Goal: Task Accomplishment & Management: Manage account settings

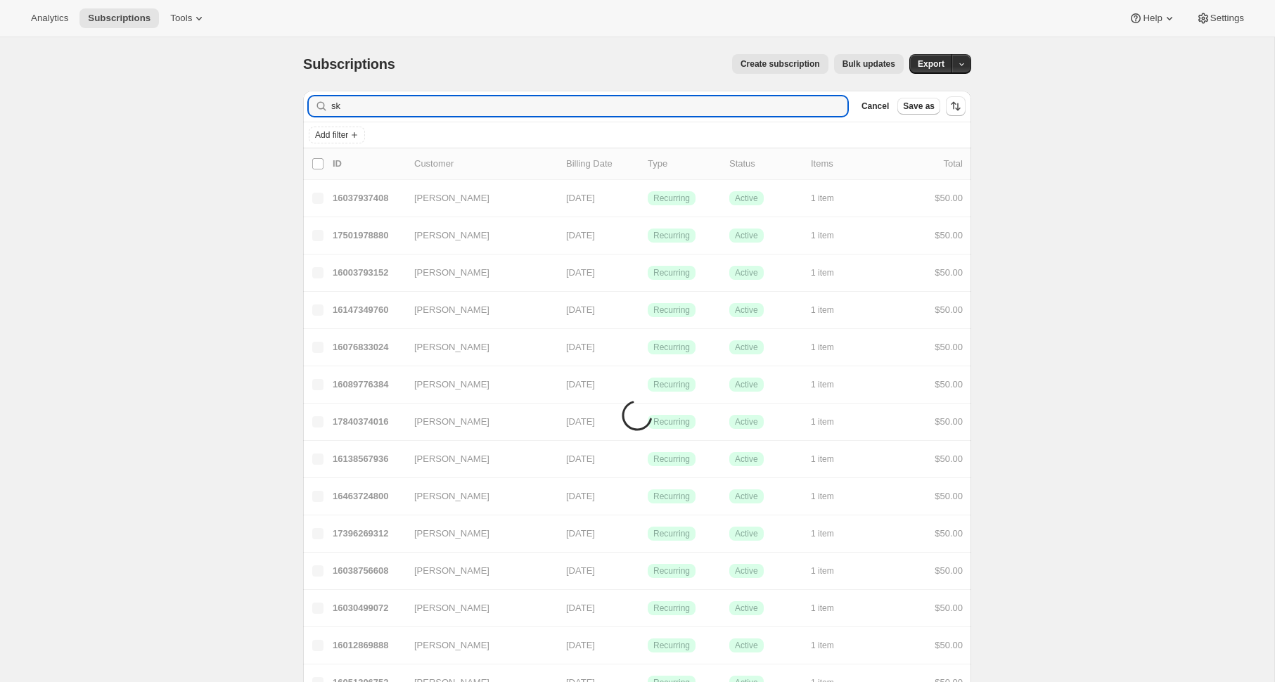
type input "sky"
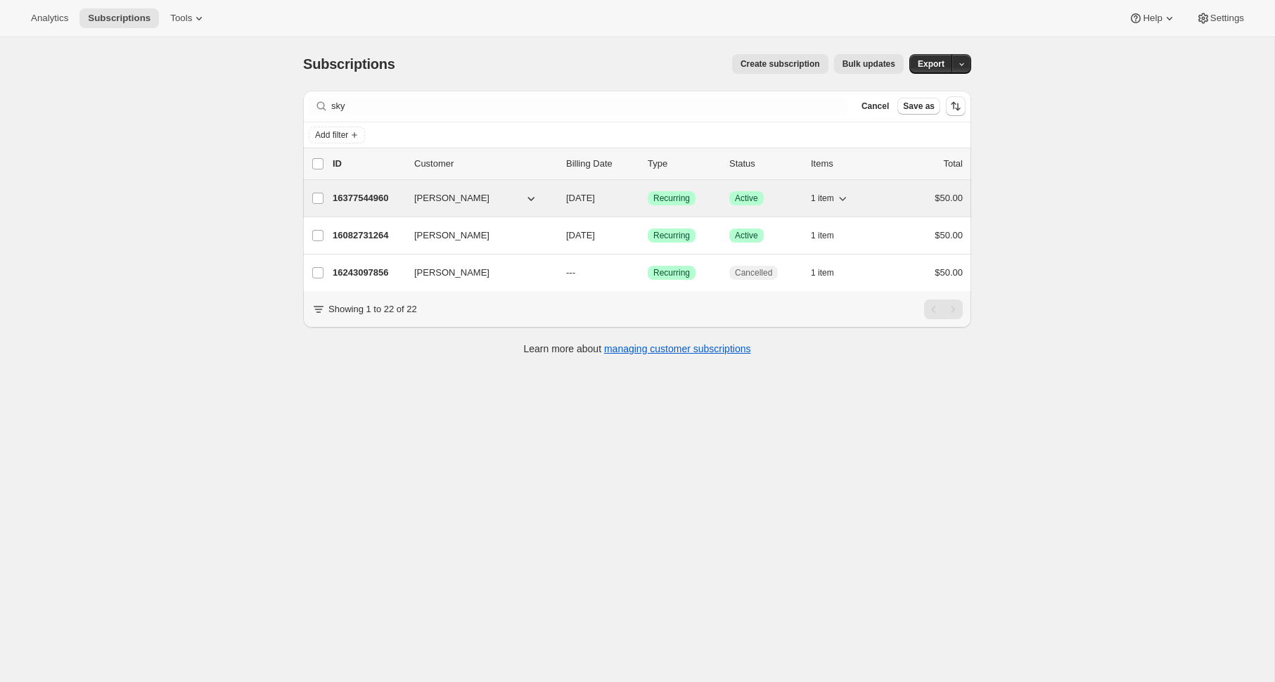
click at [377, 201] on p "16377544960" at bounding box center [368, 198] width 70 height 14
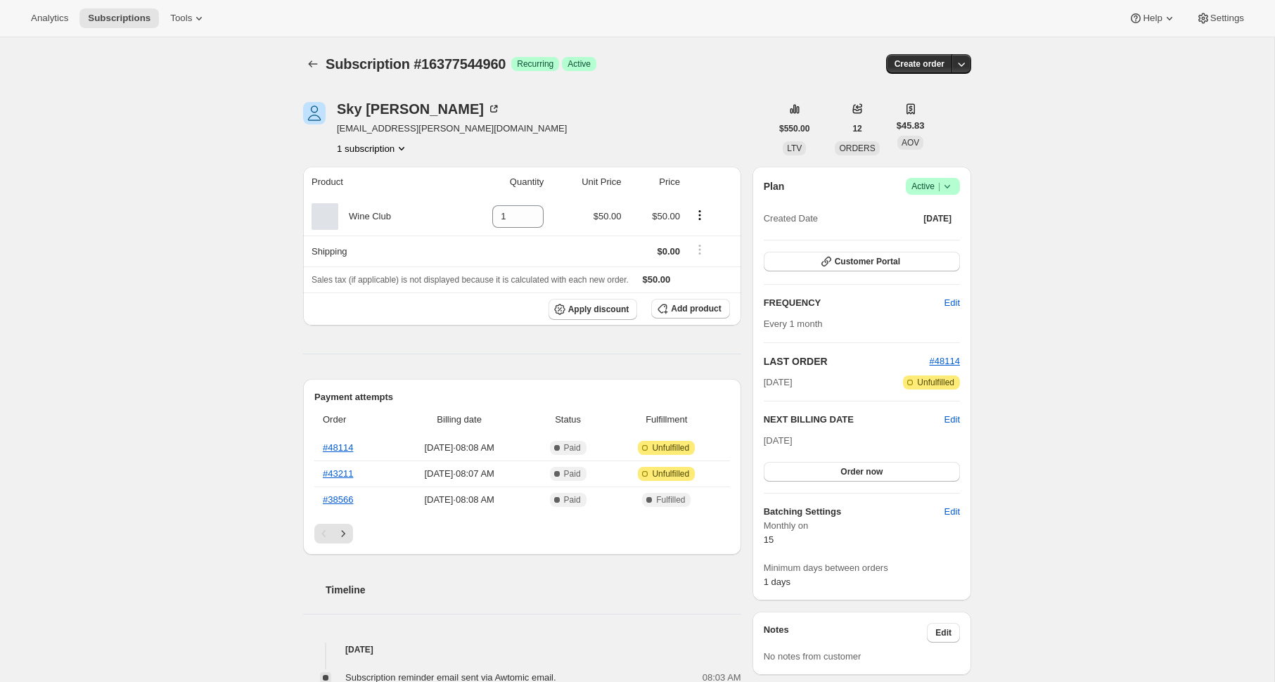
click at [945, 181] on icon at bounding box center [947, 186] width 14 height 14
click at [943, 235] on span "Cancel subscription" at bounding box center [928, 238] width 79 height 11
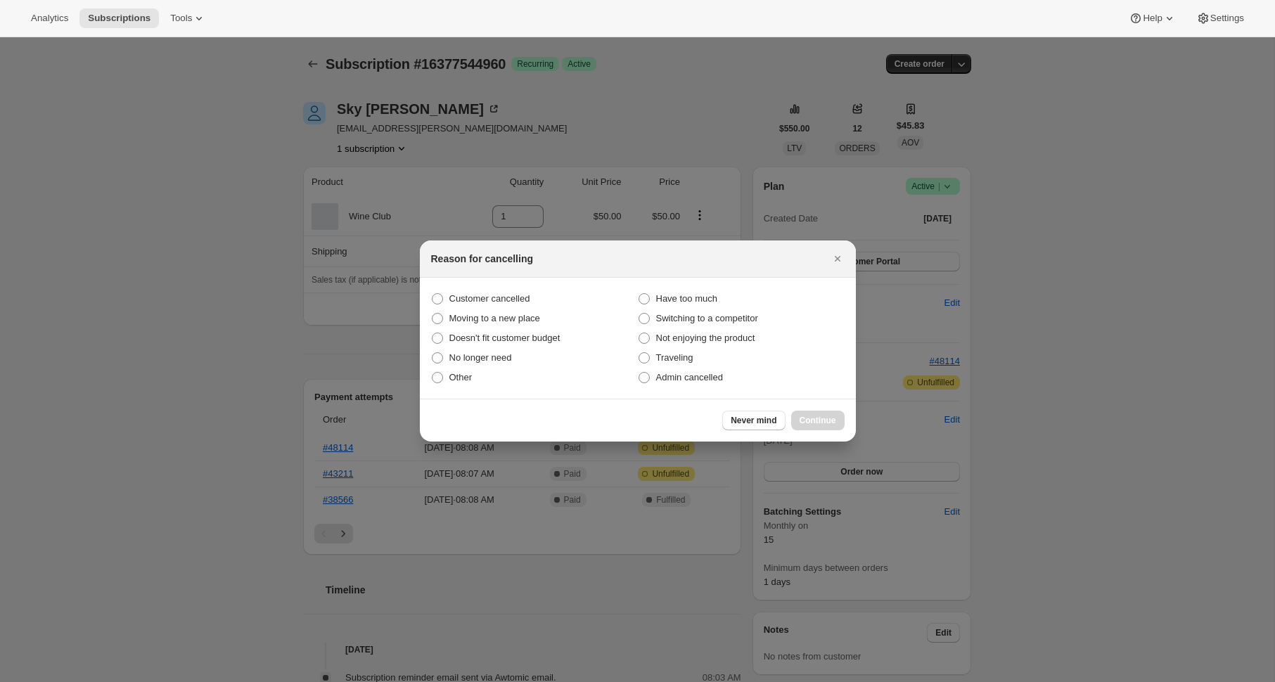
scroll to position [5, 0]
click at [545, 298] on label "Customer cancelled" at bounding box center [534, 299] width 207 height 20
click at [433, 294] on input "Customer cancelled" at bounding box center [432, 293] width 1 height 1
radio input "true"
click at [531, 319] on span "Moving to a new place" at bounding box center [494, 318] width 91 height 11
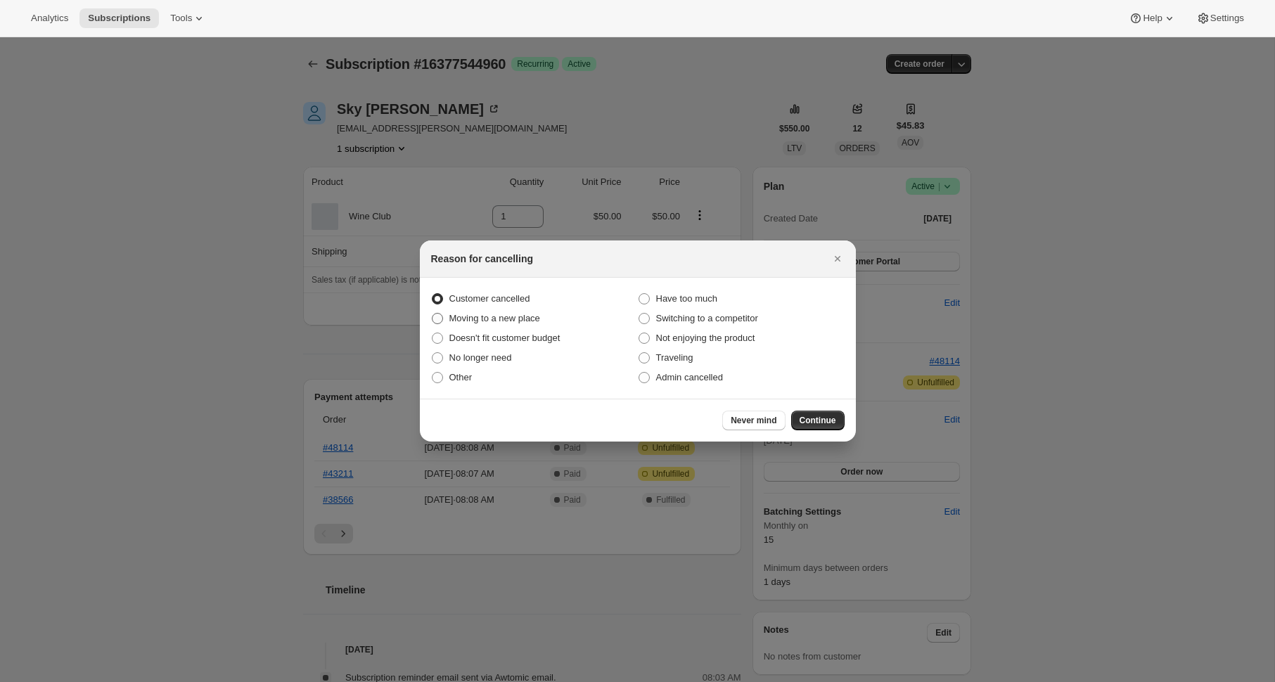
click at [433, 314] on input "Moving to a new place" at bounding box center [432, 313] width 1 height 1
radio input "true"
radio input "false"
click at [823, 425] on span "Continue" at bounding box center [818, 420] width 37 height 11
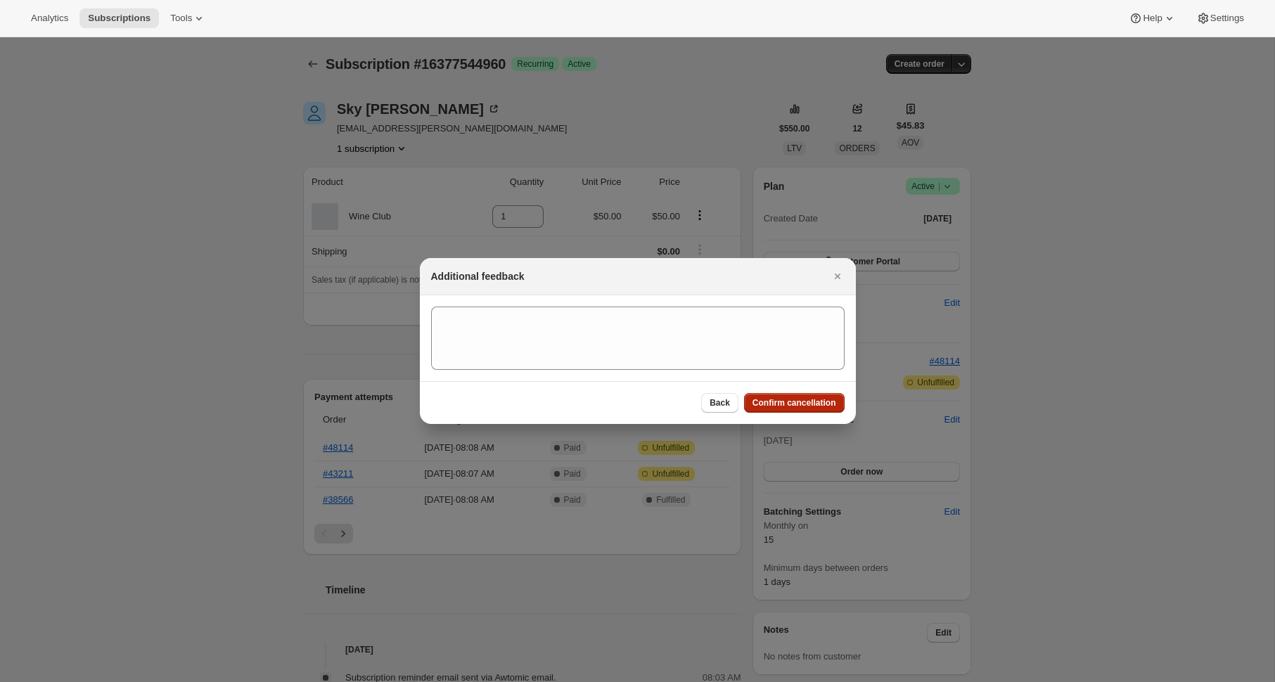
click at [820, 409] on button "Confirm cancellation" at bounding box center [794, 403] width 101 height 20
